Goal: Information Seeking & Learning: Understand process/instructions

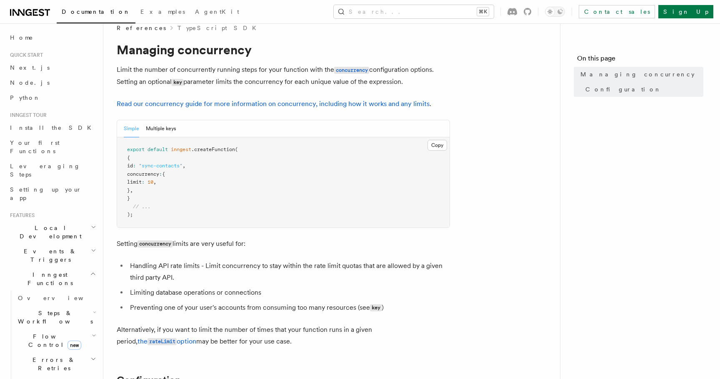
scroll to position [29, 0]
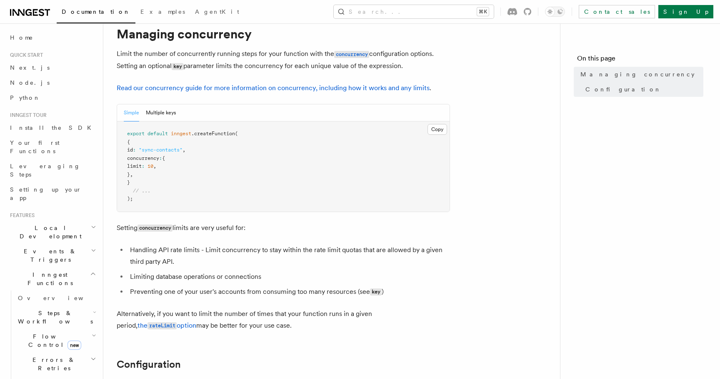
click at [50, 309] on span "Steps & Workflows" at bounding box center [54, 317] width 78 height 17
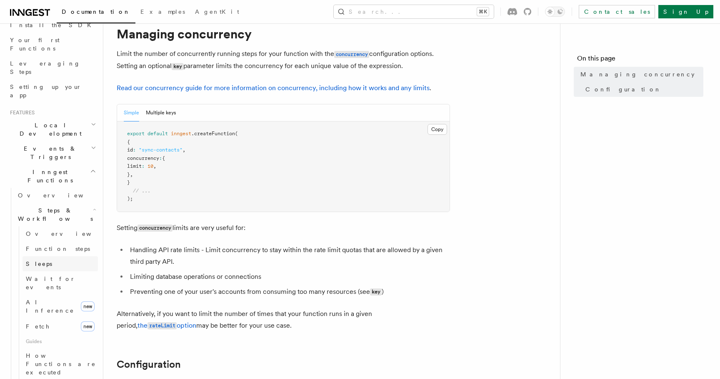
scroll to position [103, 0]
click at [65, 240] on link "Function steps" at bounding box center [60, 247] width 75 height 15
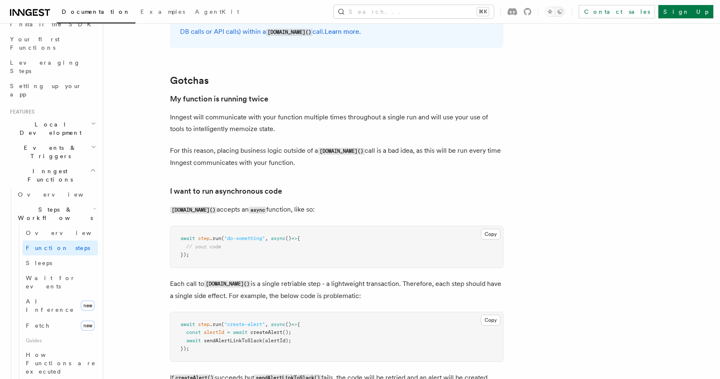
scroll to position [1700, 0]
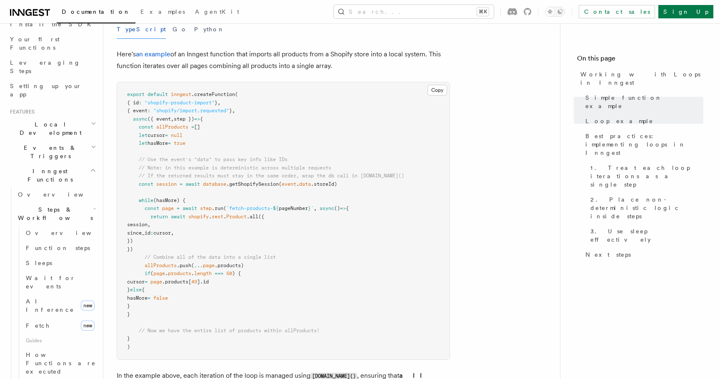
scroll to position [789, 0]
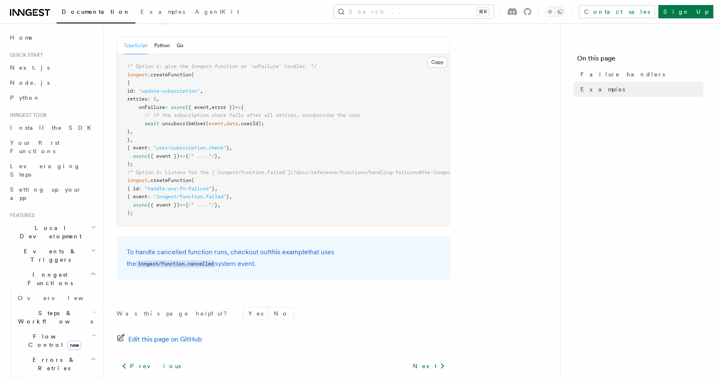
scroll to position [97, 0]
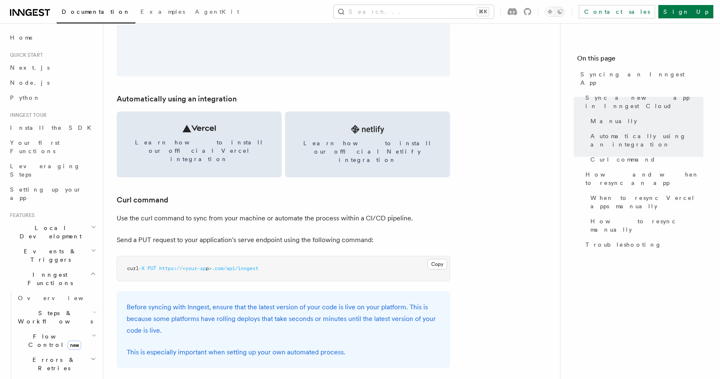
scroll to position [1096, 0]
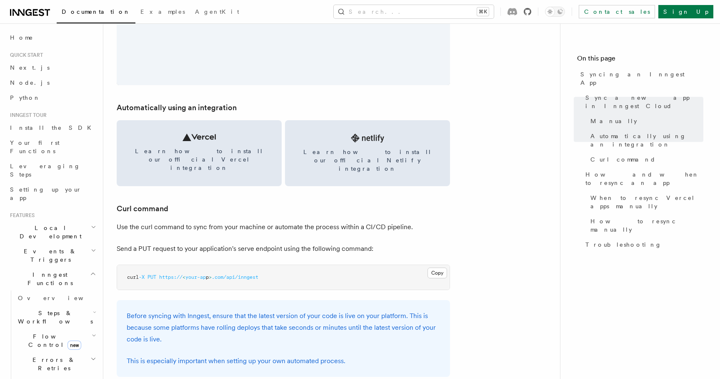
click at [532, 11] on icon at bounding box center [528, 12] width 8 height 8
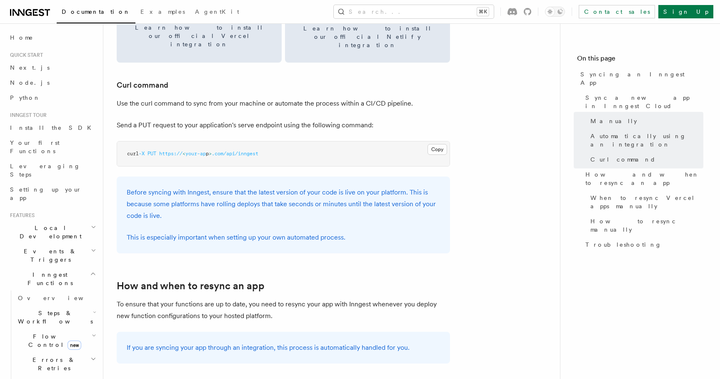
scroll to position [1223, 0]
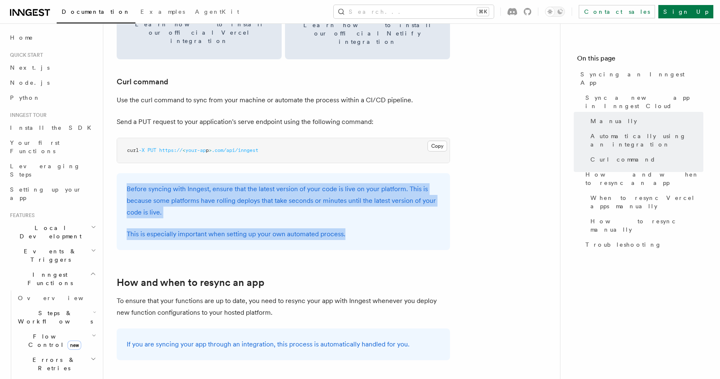
drag, startPoint x: 361, startPoint y: 217, endPoint x: 121, endPoint y: 168, distance: 244.7
click at [121, 173] on div "Before syncing with Inngest, ensure that the latest version of your code is liv…" at bounding box center [284, 211] width 334 height 77
copy div "Before syncing with Inngest, ensure that the latest version of your code is liv…"
click at [299, 197] on p "Before syncing with Inngest, ensure that the latest version of your code is liv…" at bounding box center [284, 200] width 314 height 35
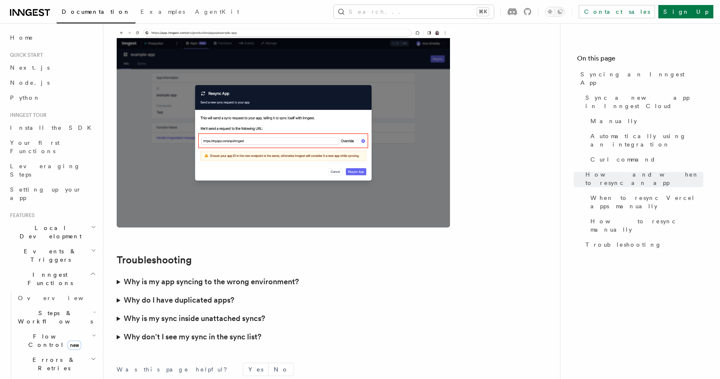
scroll to position [2390, 0]
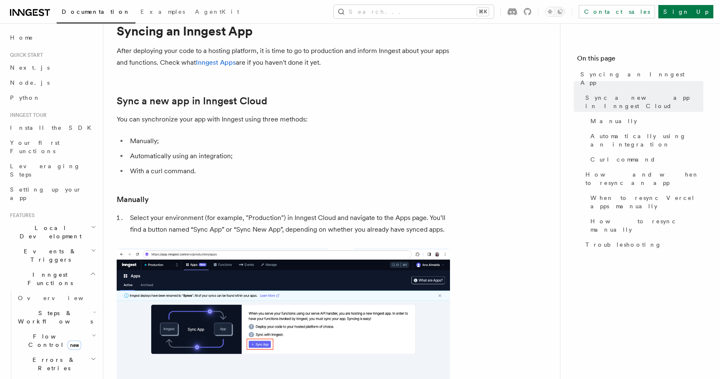
scroll to position [21, 0]
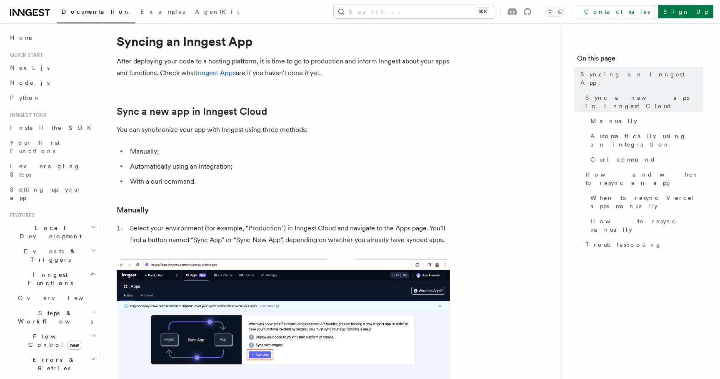
click at [171, 166] on li "Automatically using an integration;" at bounding box center [289, 167] width 323 height 12
click at [154, 152] on li "Manually;" at bounding box center [289, 152] width 323 height 12
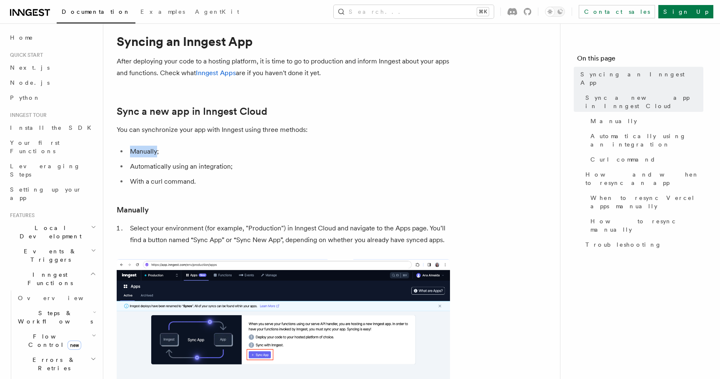
copy li "Manually"
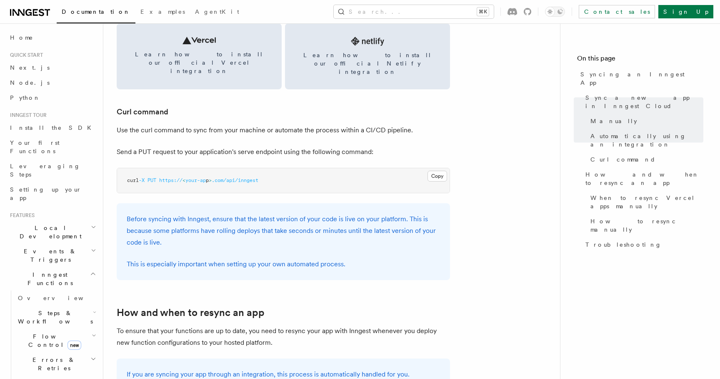
scroll to position [1242, 0]
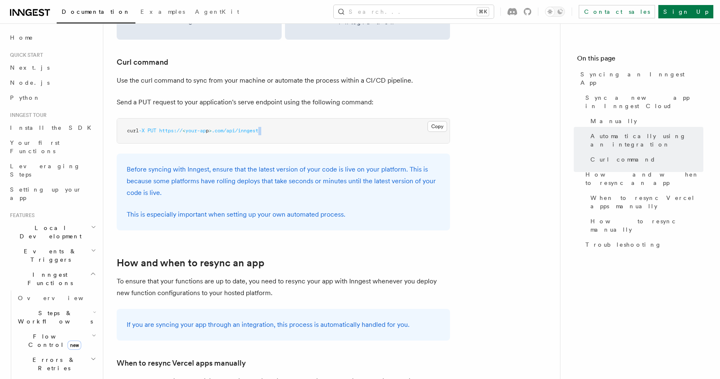
drag, startPoint x: 281, startPoint y: 114, endPoint x: 178, endPoint y: 130, distance: 103.4
click at [178, 130] on article "Platform Deployment Syncing an Inngest App After deploying your code to a hosti…" at bounding box center [332, 168] width 430 height 2749
click at [195, 128] on span "your-ap" at bounding box center [196, 131] width 20 height 6
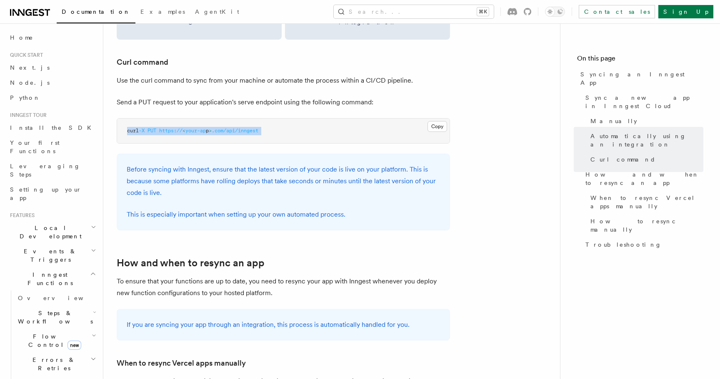
copy article "curl -X PUT https:// < your-ap p > .com/api/inngest"
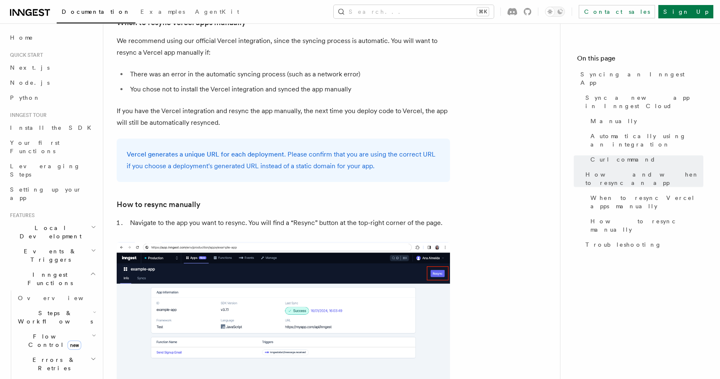
scroll to position [1583, 0]
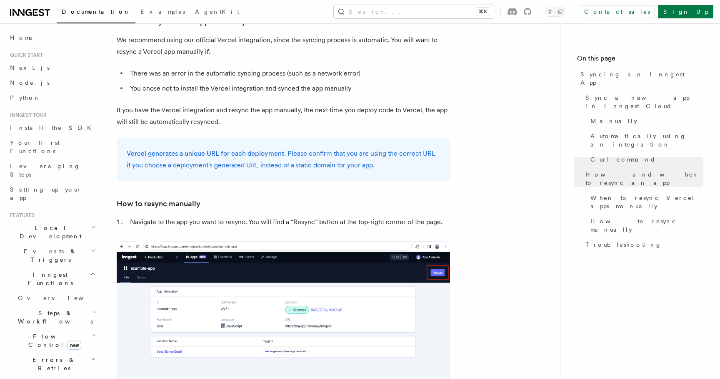
click at [278, 198] on h3 "How to resync manually" at bounding box center [284, 204] width 334 height 12
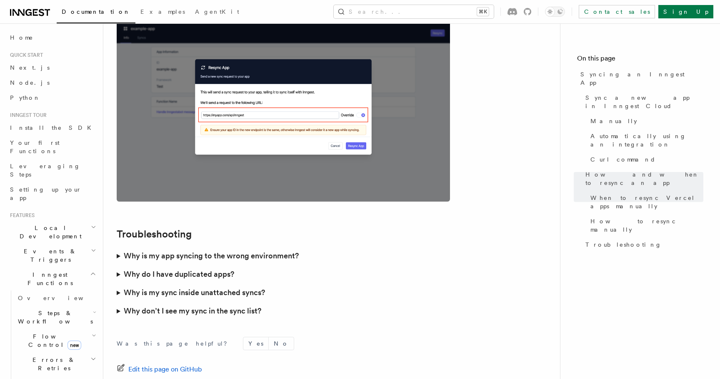
scroll to position [2390, 0]
